Goal: Transaction & Acquisition: Download file/media

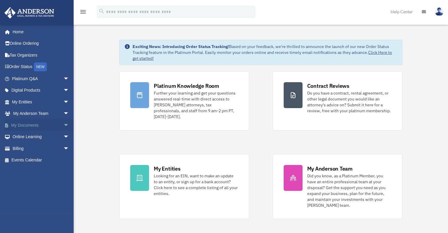
click at [29, 123] on link "My Documents arrow_drop_down" at bounding box center [41, 125] width 74 height 12
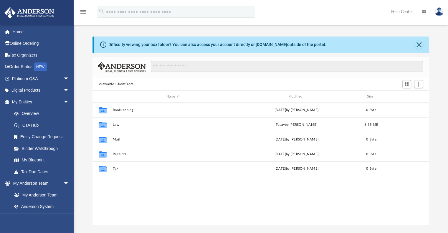
scroll to position [129, 332]
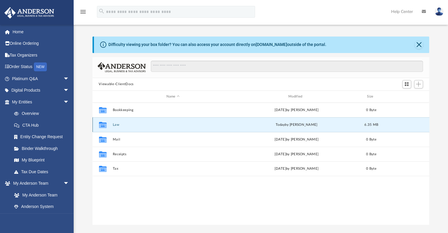
click at [115, 123] on button "Law" at bounding box center [172, 125] width 121 height 4
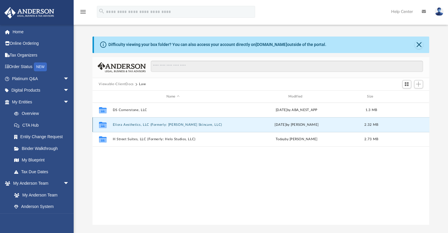
click at [131, 123] on button "Eliora Aesthetics, LLC (Formerly: Heidi Skincare, LLC)" at bounding box center [172, 125] width 121 height 4
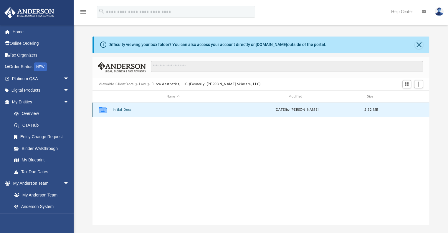
click at [123, 110] on button "Initial Docs" at bounding box center [172, 110] width 121 height 4
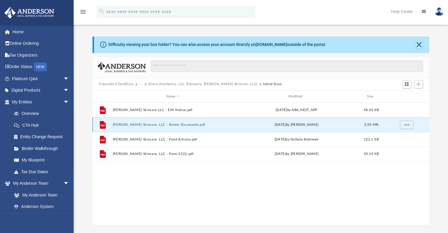
click at [134, 123] on button "Heidi Skincare, LLC - Binder Documents.pdf" at bounding box center [172, 125] width 121 height 4
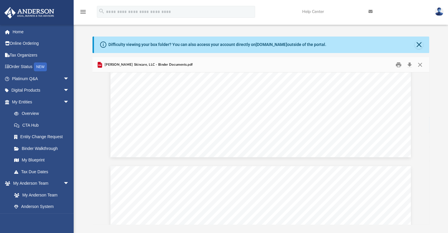
scroll to position [22273, 0]
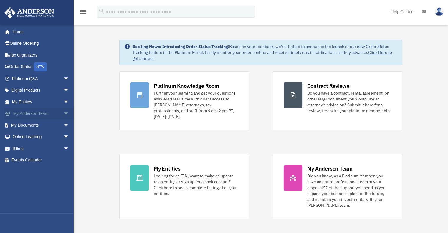
click at [63, 113] on span "arrow_drop_down" at bounding box center [69, 114] width 12 height 12
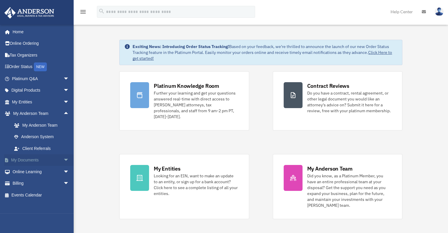
click at [63, 159] on span "arrow_drop_down" at bounding box center [69, 160] width 12 height 12
click at [35, 182] on link "Meeting Minutes" at bounding box center [43, 184] width 70 height 12
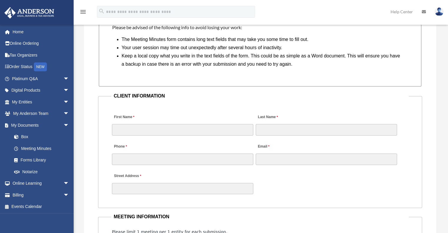
scroll to position [528, 0]
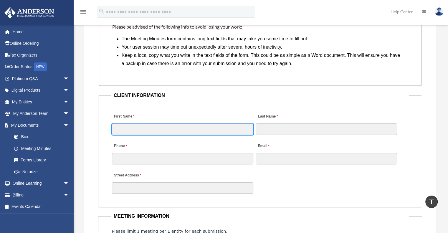
click at [134, 127] on input "First Name" at bounding box center [182, 128] width 141 height 11
type input "*****"
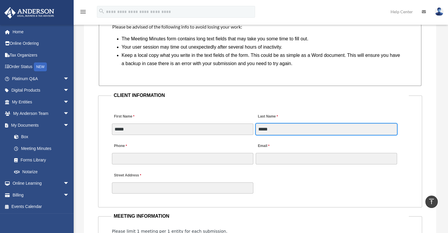
type input "*****"
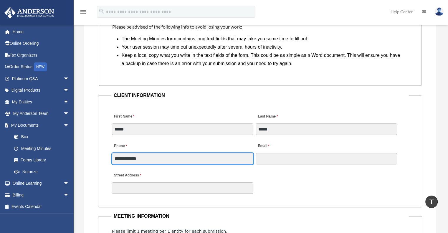
type input "**********"
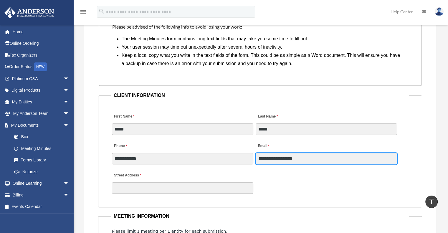
type input "**********"
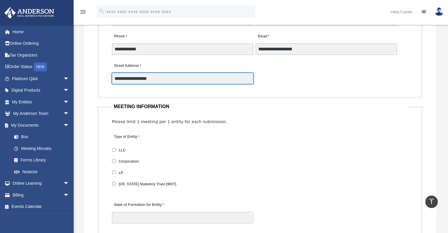
scroll to position [682, 0]
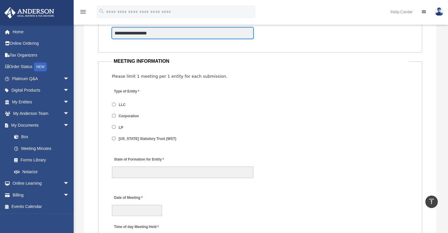
type input "**********"
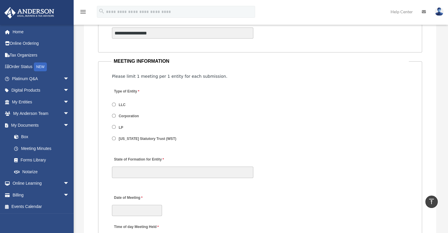
click at [112, 100] on span "LLC" at bounding box center [147, 105] width 70 height 10
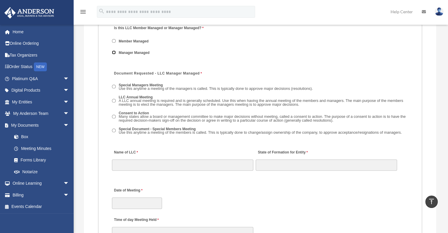
scroll to position [849, 0]
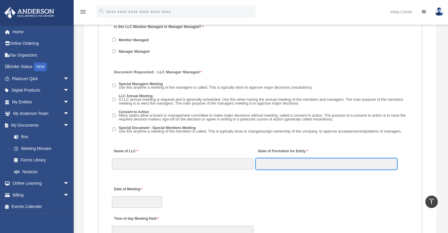
click at [263, 165] on input "State of Formation for Entity" at bounding box center [326, 163] width 141 height 11
type input "**********"
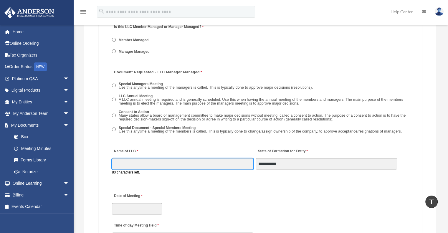
click at [223, 163] on input "Name of LLC" at bounding box center [182, 163] width 141 height 11
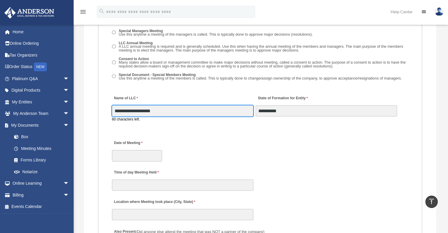
scroll to position [902, 0]
type input "**********"
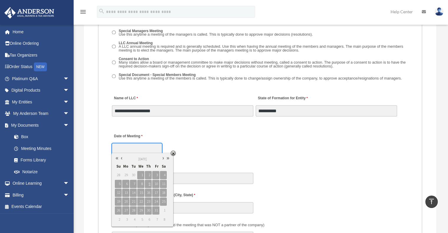
click at [118, 152] on input "Date of Meeting" at bounding box center [137, 148] width 50 height 11
type input "*********"
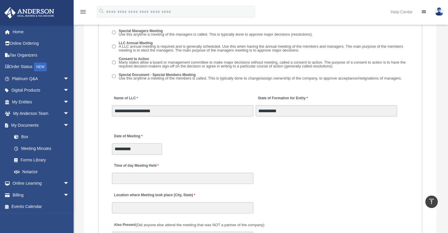
click at [221, 141] on div "Date of Meeting *********" at bounding box center [259, 142] width 297 height 26
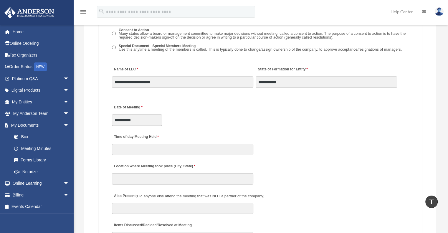
scroll to position [932, 0]
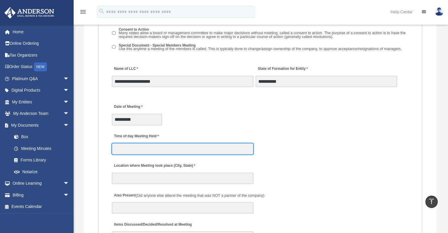
click at [152, 149] on input "Time of day Meeting Held" at bounding box center [182, 148] width 141 height 11
type input "********"
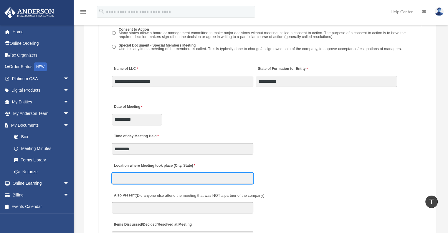
click at [124, 181] on input "Location where Meeting took place (City, State)" at bounding box center [182, 178] width 141 height 11
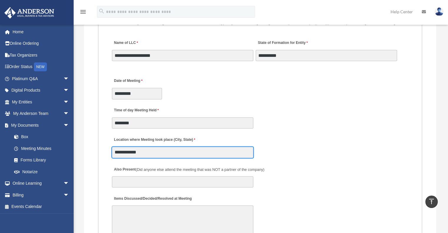
scroll to position [960, 0]
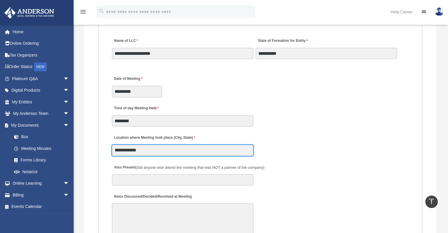
type input "**********"
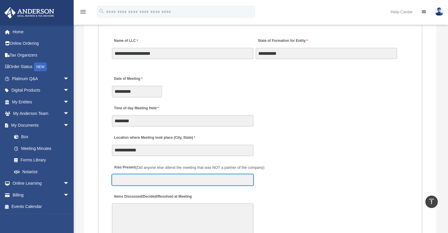
click at [121, 178] on input "Also Present (Did anyone else attend the meeting that was NOT a partner of the …" at bounding box center [182, 179] width 141 height 11
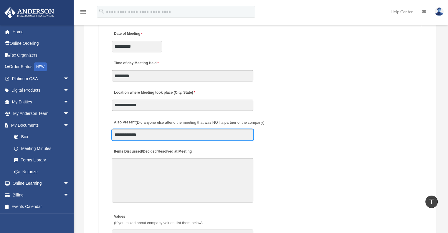
scroll to position [1005, 0]
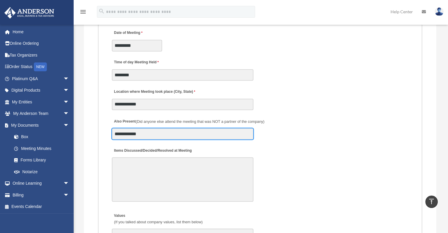
type input "**********"
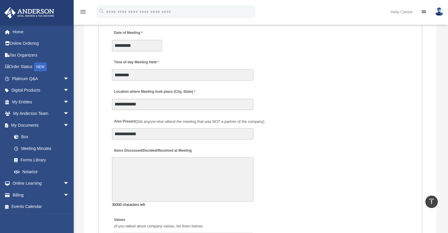
click at [121, 178] on textarea "Items Discussed/Decided/Resolved at Meeting" at bounding box center [182, 179] width 141 height 44
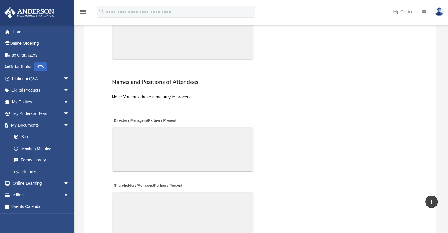
scroll to position [1295, 0]
type textarea "**********"
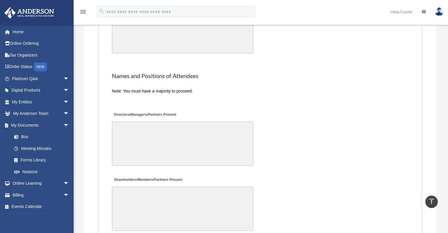
scroll to position [1291, 0]
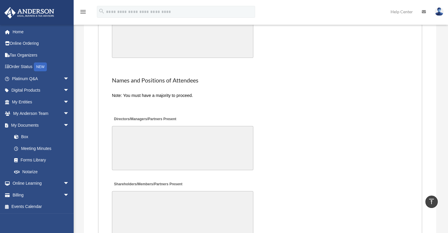
click at [128, 148] on textarea "Directors/Managers/Partners Present" at bounding box center [182, 148] width 141 height 44
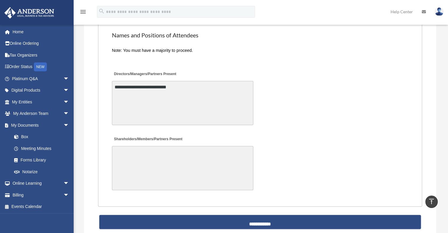
scroll to position [1337, 0]
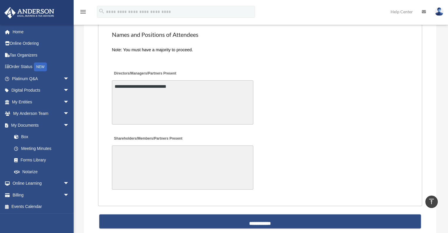
drag, startPoint x: 193, startPoint y: 82, endPoint x: 102, endPoint y: 82, distance: 91.3
type textarea "**********"
click at [132, 152] on textarea "Shareholders/Members/Partners Present" at bounding box center [182, 167] width 141 height 44
paste textarea "**********"
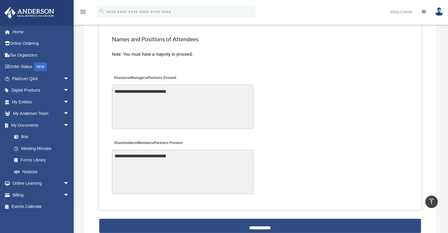
scroll to position [1329, 0]
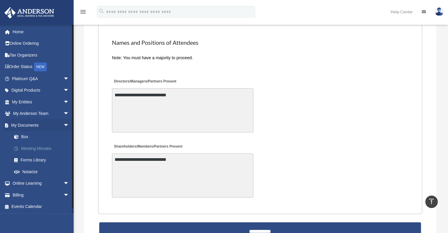
type textarea "**********"
click at [34, 147] on link "Meeting Minutes" at bounding box center [43, 149] width 70 height 12
click at [25, 138] on link "Box" at bounding box center [43, 137] width 70 height 12
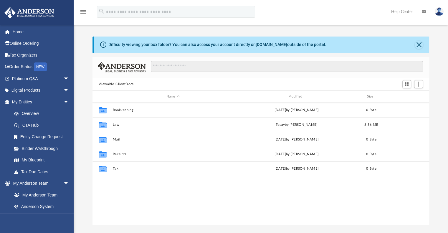
scroll to position [129, 332]
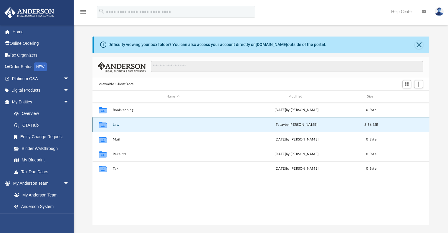
click at [115, 125] on button "Law" at bounding box center [172, 125] width 121 height 4
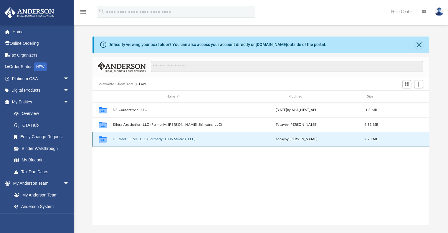
click at [134, 140] on button "H Street Suites, LLC (Formerly: Helo Studios, LLC)" at bounding box center [172, 139] width 121 height 4
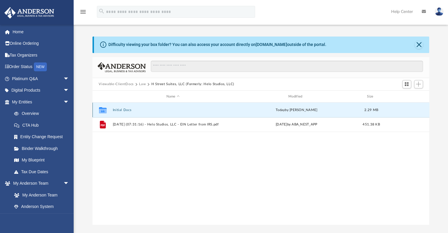
click at [121, 109] on button "Initial Docs" at bounding box center [172, 110] width 121 height 4
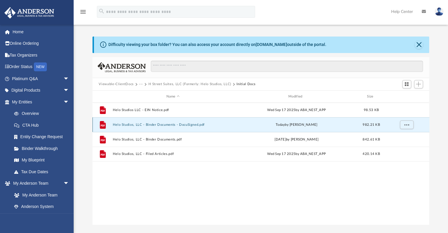
click at [130, 125] on button "Helo Studios, LLC - Binder Documents - DocuSigned.pdf" at bounding box center [172, 125] width 121 height 4
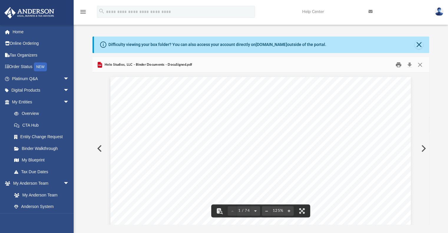
click at [398, 65] on button "Print" at bounding box center [398, 64] width 12 height 9
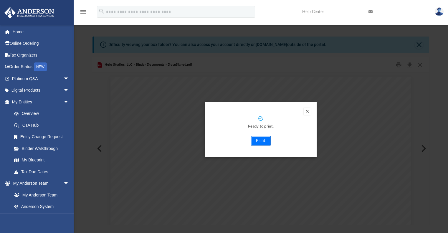
click at [260, 140] on button "Print" at bounding box center [261, 140] width 20 height 9
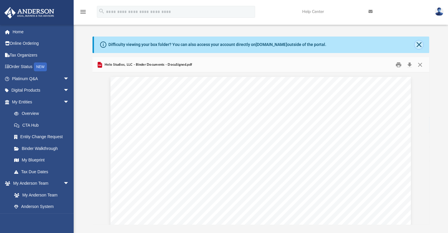
click at [418, 42] on button "Close" at bounding box center [419, 45] width 8 height 8
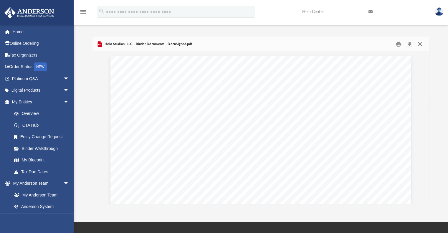
click at [420, 45] on button "Close" at bounding box center [420, 43] width 11 height 9
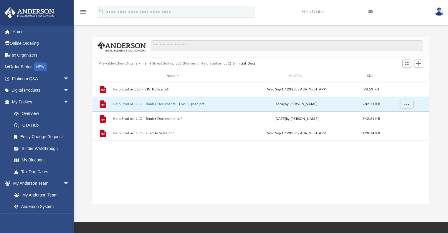
click at [124, 64] on button "Viewable-ClientDocs" at bounding box center [116, 63] width 35 height 5
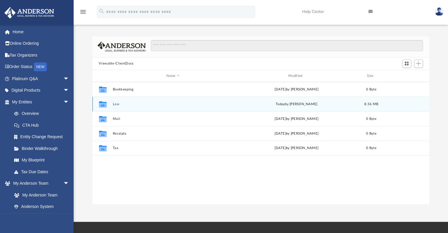
click at [114, 106] on div "Collaborated Folder Law today by Mary Brooks 8.56 MB" at bounding box center [260, 104] width 337 height 15
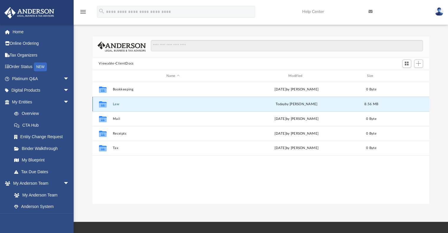
click at [115, 103] on button "Law" at bounding box center [172, 104] width 121 height 4
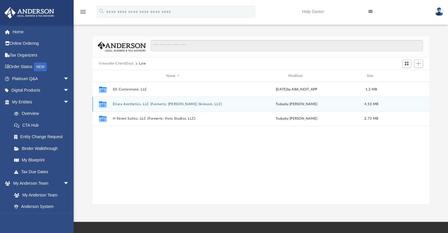
click at [125, 104] on button "Eliora Aesthetics, LLC (Formerly: [PERSON_NAME] Skincare, LLC)" at bounding box center [172, 104] width 121 height 4
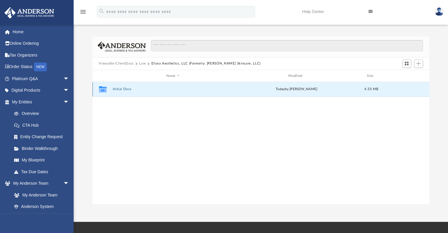
click at [120, 89] on button "Initial Docs" at bounding box center [172, 89] width 121 height 4
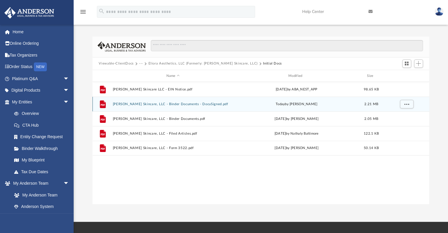
click at [133, 104] on button "[PERSON_NAME] Skincare, LLC - Binder Documents - DocuSigned.pdf" at bounding box center [172, 104] width 121 height 4
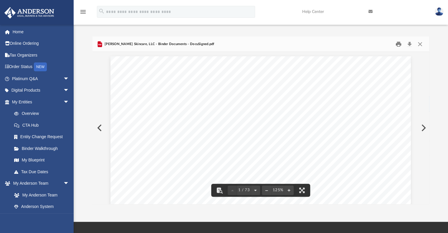
click at [398, 45] on button "Print" at bounding box center [398, 43] width 12 height 9
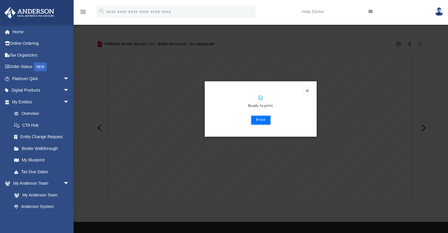
click at [259, 119] on button "Print" at bounding box center [261, 119] width 20 height 9
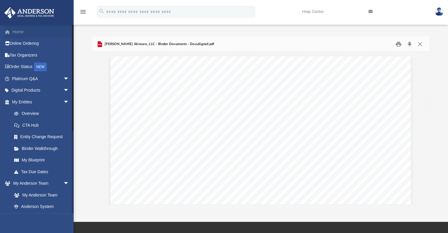
click at [19, 33] on link "Home" at bounding box center [41, 32] width 74 height 12
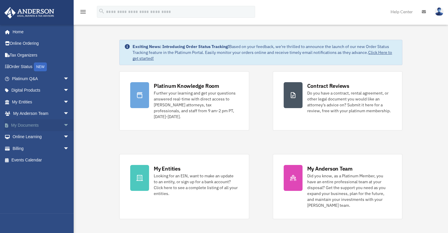
click at [63, 123] on span "arrow_drop_down" at bounding box center [69, 125] width 12 height 12
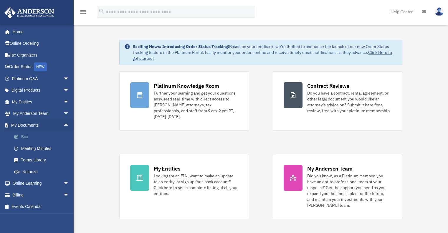
click at [24, 136] on link "Box" at bounding box center [43, 137] width 70 height 12
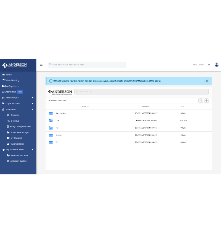
scroll to position [129, 332]
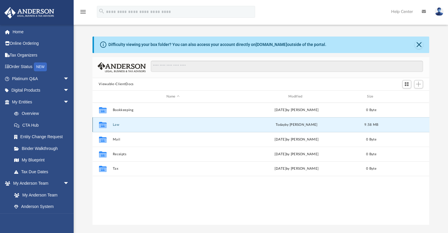
click at [117, 125] on button "Law" at bounding box center [172, 125] width 121 height 4
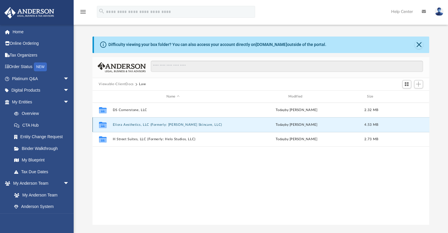
click at [130, 123] on button "Eliora Aesthetics, LLC (Formerly: [PERSON_NAME] Skincare, LLC)" at bounding box center [172, 125] width 121 height 4
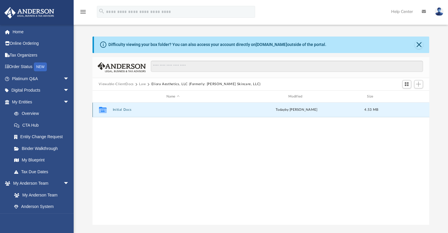
click at [124, 108] on button "Initial Docs" at bounding box center [172, 110] width 121 height 4
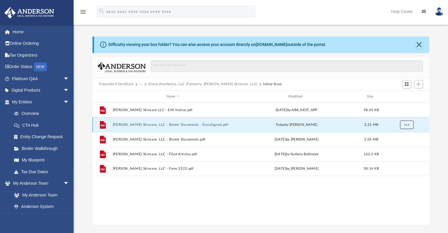
click at [407, 124] on span "More options" at bounding box center [406, 124] width 5 height 3
click at [402, 146] on li "Download" at bounding box center [400, 146] width 17 height 6
click at [120, 84] on button "Viewable-ClientDocs" at bounding box center [116, 84] width 35 height 5
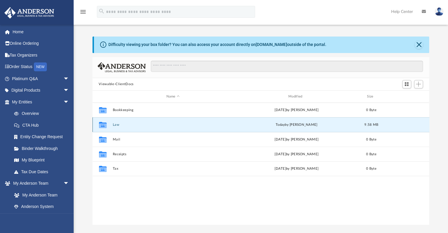
click at [115, 125] on button "Law" at bounding box center [172, 125] width 121 height 4
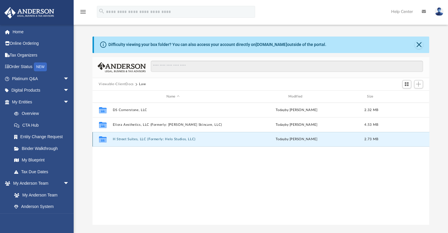
click at [144, 139] on button "H Street Suites, LLC (Formerly: Helo Studios, LLC)" at bounding box center [172, 139] width 121 height 4
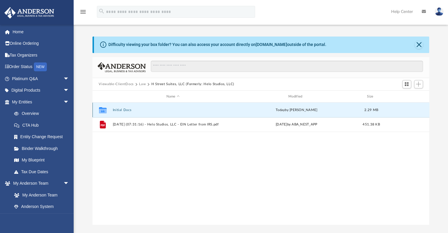
click at [122, 109] on button "Initial Docs" at bounding box center [172, 110] width 121 height 4
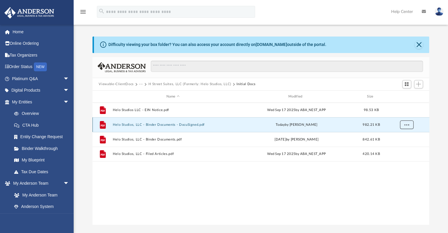
click at [405, 125] on span "More options" at bounding box center [406, 124] width 5 height 3
click at [399, 147] on li "Download" at bounding box center [400, 146] width 17 height 6
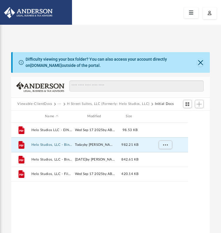
scroll to position [129, 195]
